Goal: Task Accomplishment & Management: Manage account settings

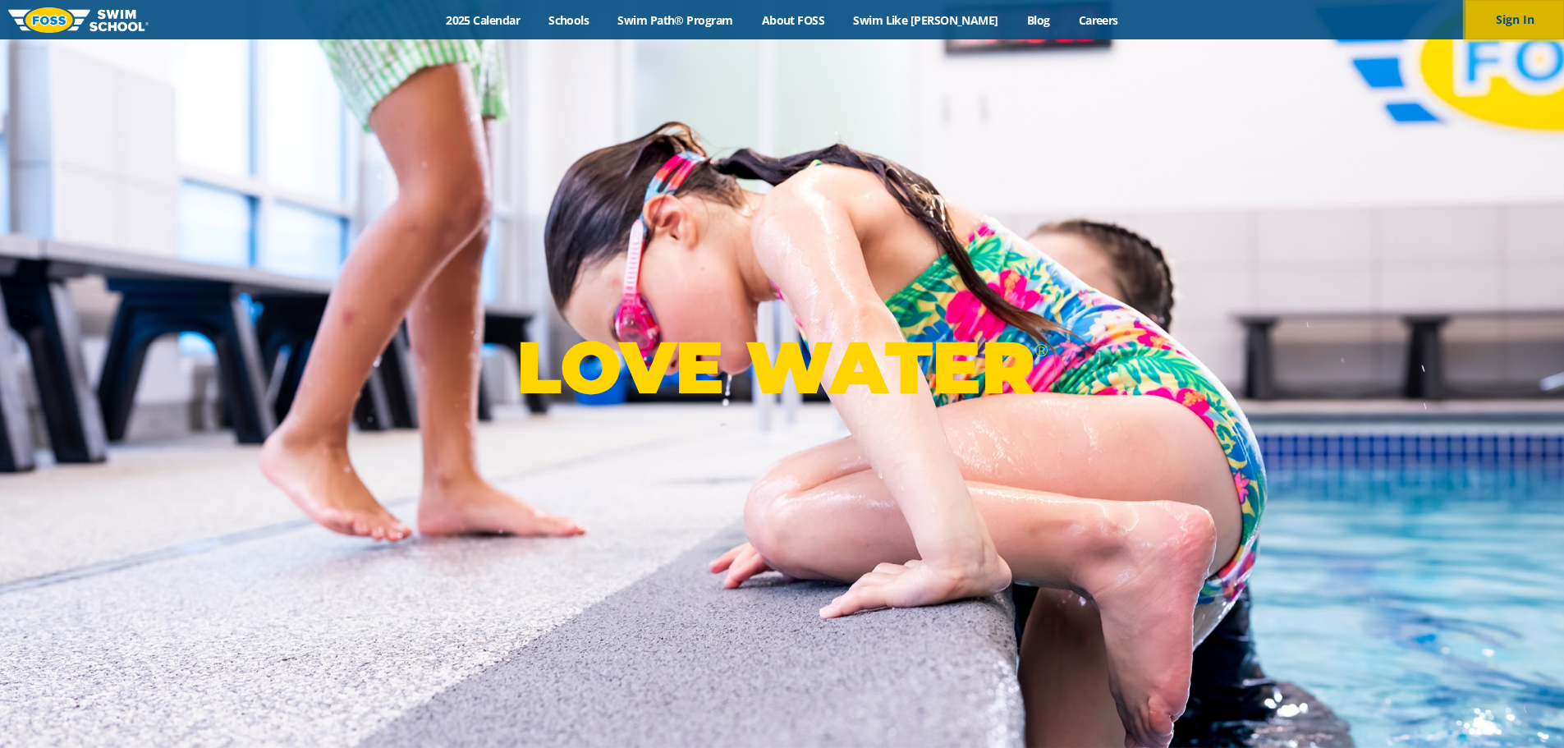
drag, startPoint x: 1509, startPoint y: 0, endPoint x: 1510, endPoint y: 10, distance: 10.0
click at [1509, 1] on button "Sign In" at bounding box center [1514, 19] width 99 height 39
click at [1519, 21] on button "Sign In" at bounding box center [1514, 19] width 99 height 39
